Goal: Information Seeking & Learning: Learn about a topic

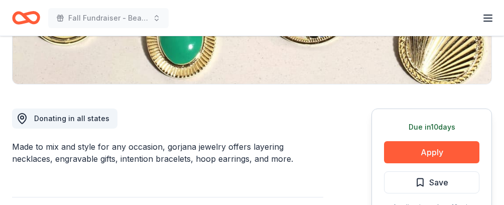
scroll to position [251, 0]
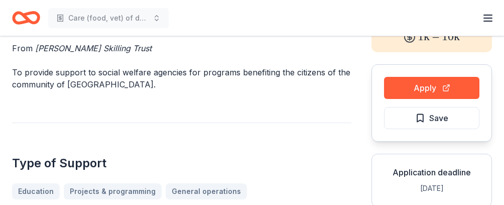
scroll to position [50, 0]
